Goal: Find specific page/section: Find specific page/section

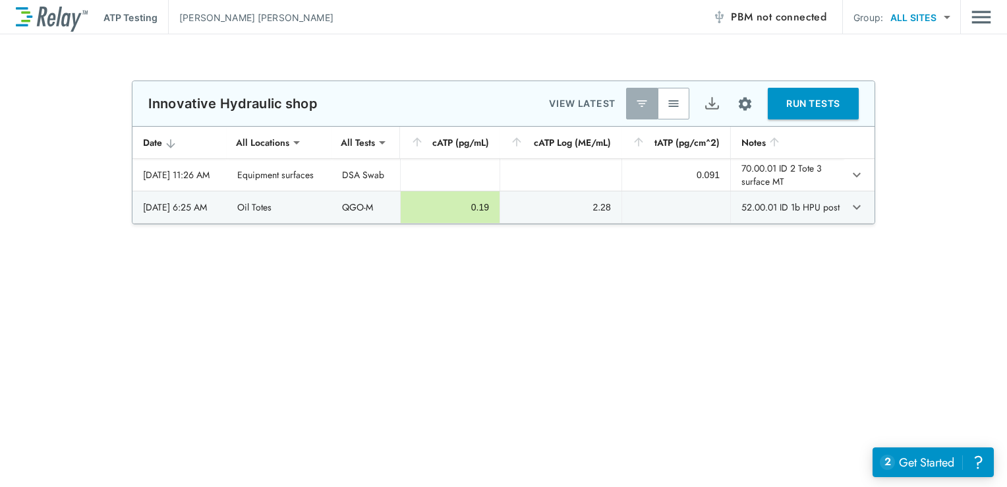
click at [673, 105] on img "button" at bounding box center [673, 103] width 13 height 13
